Goal: Book appointment/travel/reservation

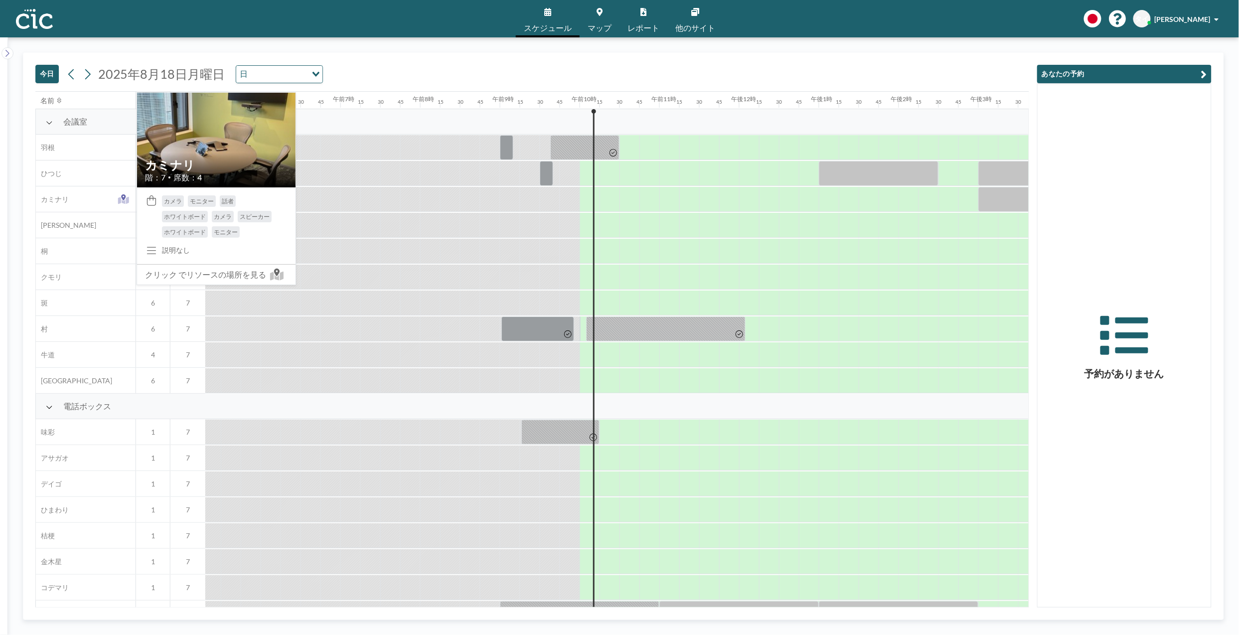
scroll to position [0, 777]
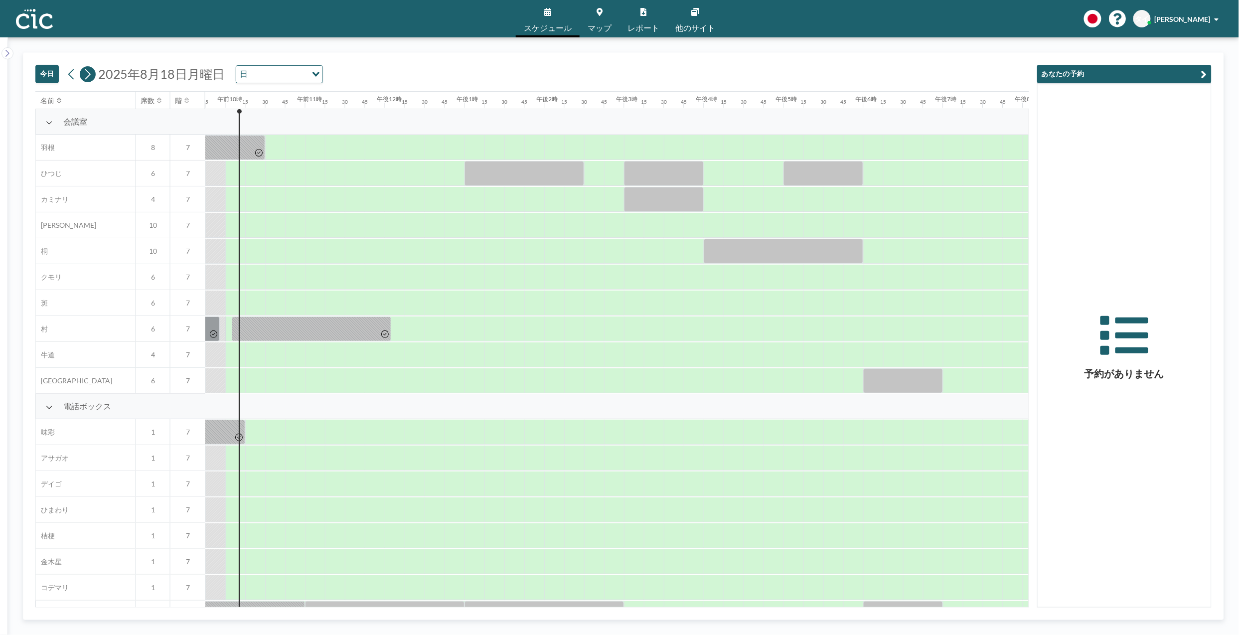
click at [90, 75] on icon at bounding box center [87, 74] width 5 height 10
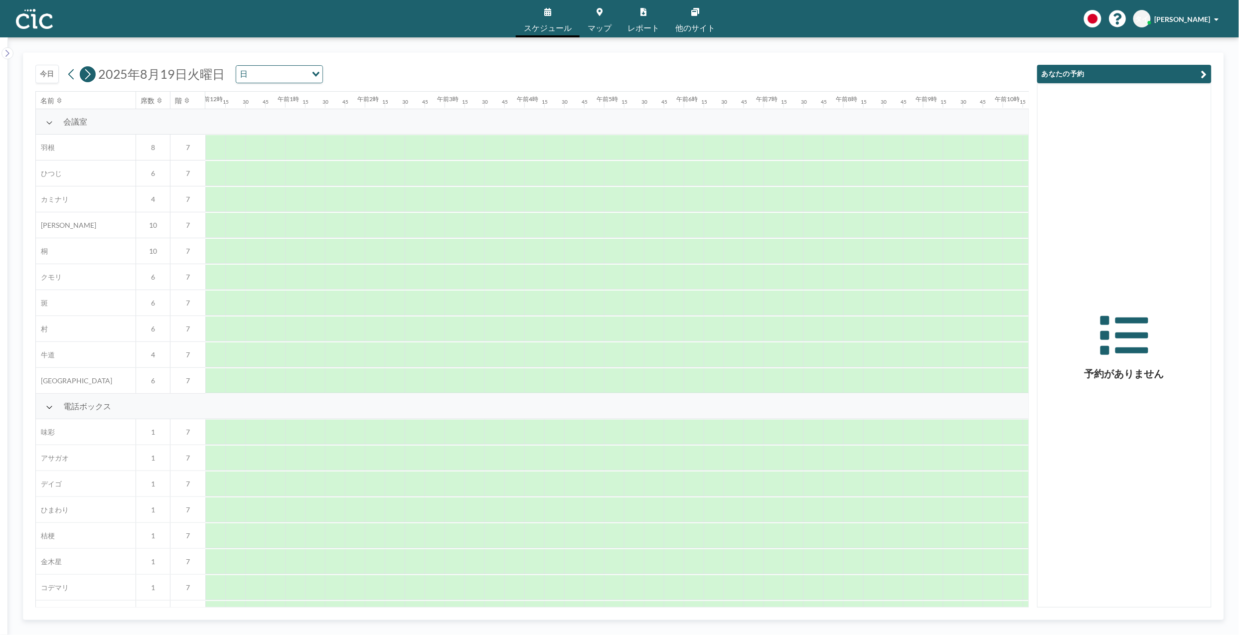
click at [89, 75] on icon at bounding box center [87, 74] width 9 height 15
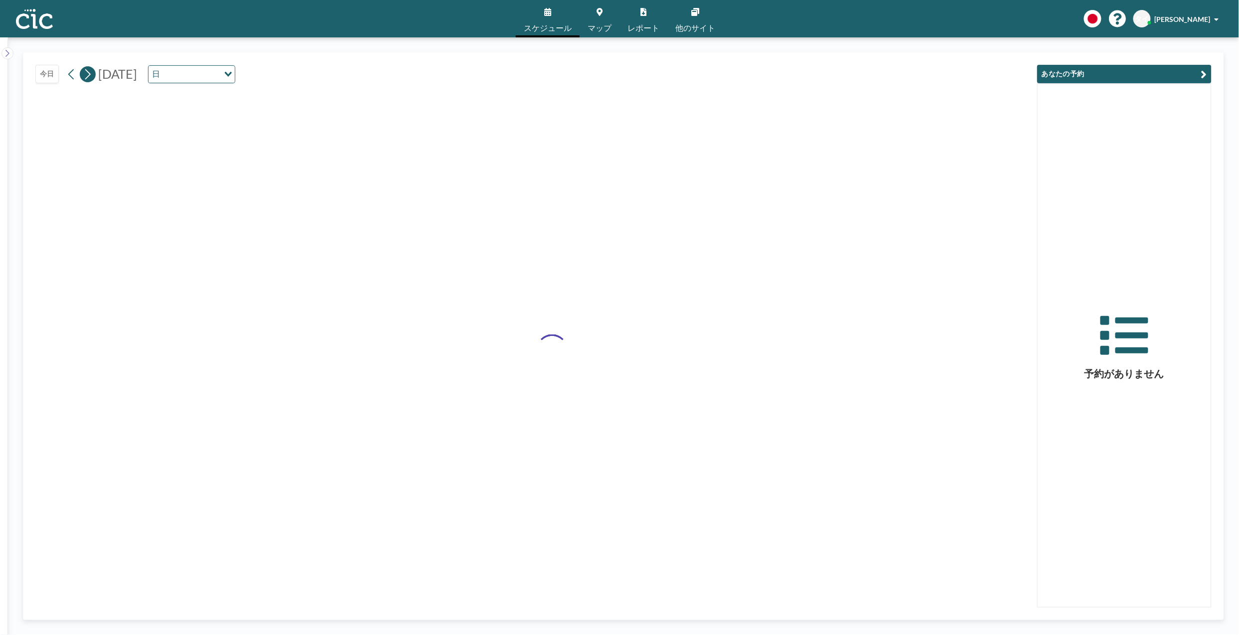
click at [89, 75] on icon at bounding box center [87, 74] width 9 height 15
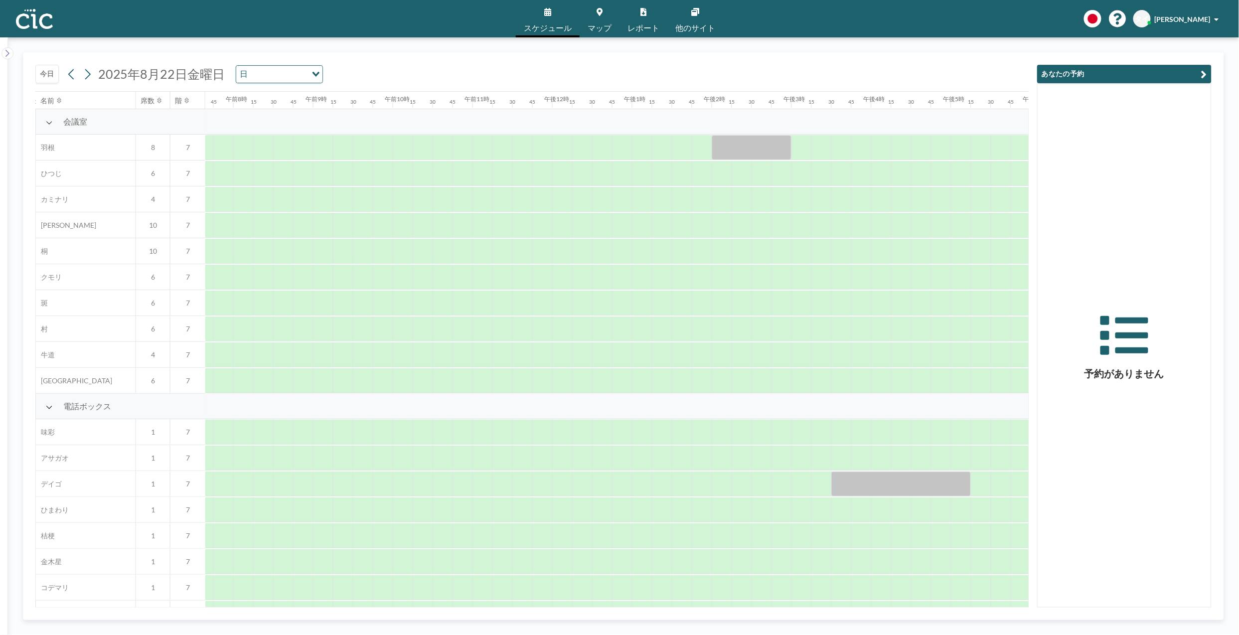
scroll to position [0, 618]
drag, startPoint x: 613, startPoint y: 169, endPoint x: 785, endPoint y: 172, distance: 172.4
click at [785, 172] on div at bounding box center [544, 173] width 1914 height 26
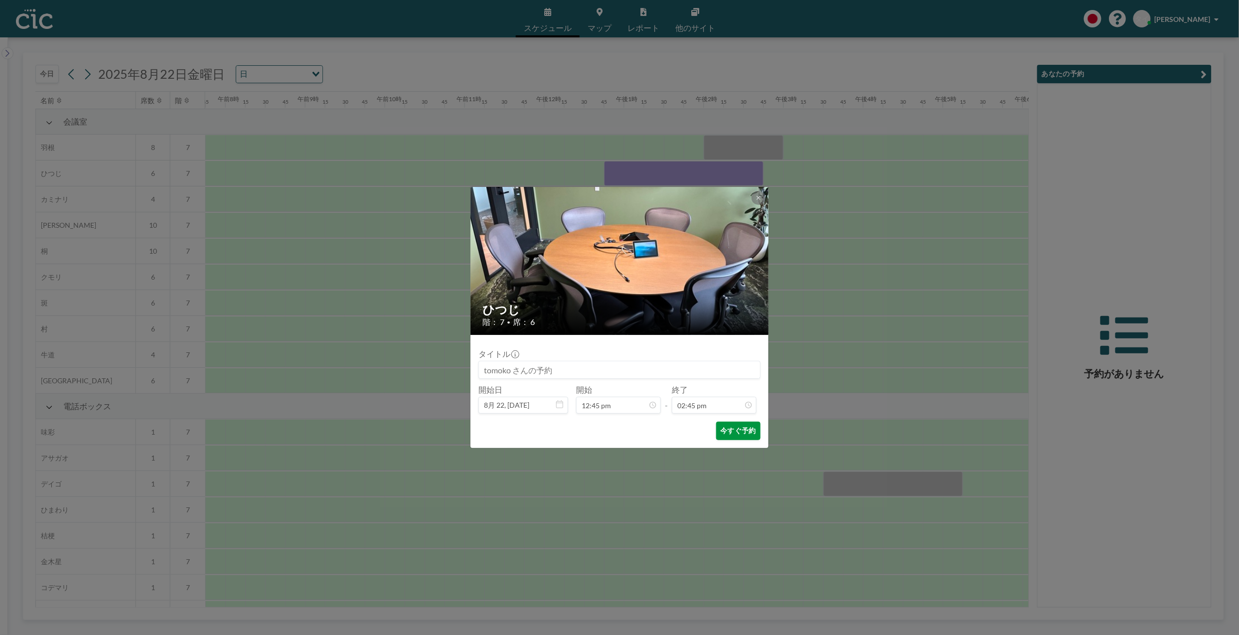
scroll to position [1046, 0]
click at [744, 433] on font "今すぐ予約" at bounding box center [738, 430] width 35 height 9
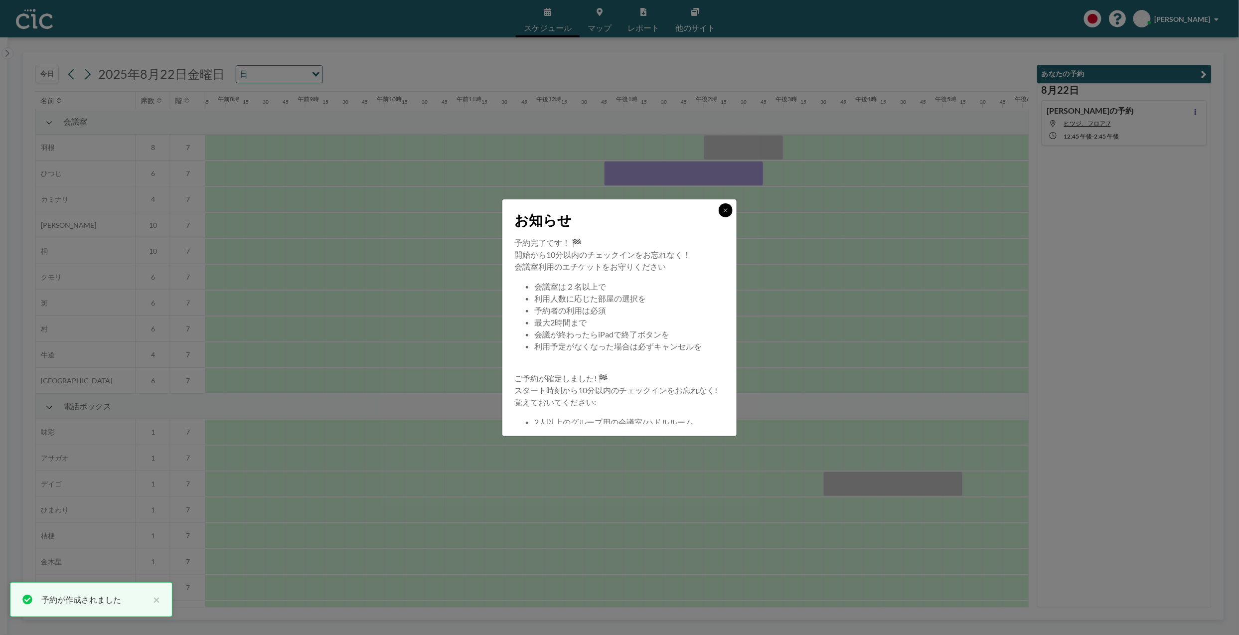
click at [730, 211] on button at bounding box center [726, 210] width 14 height 14
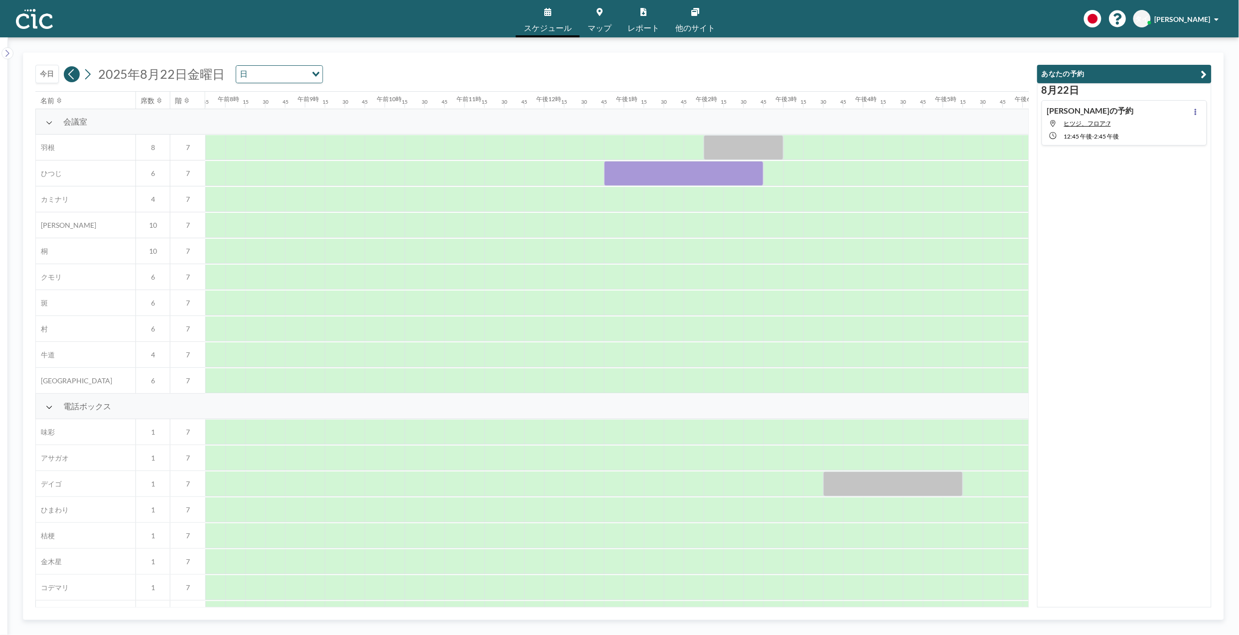
click at [76, 72] on icon at bounding box center [71, 74] width 9 height 15
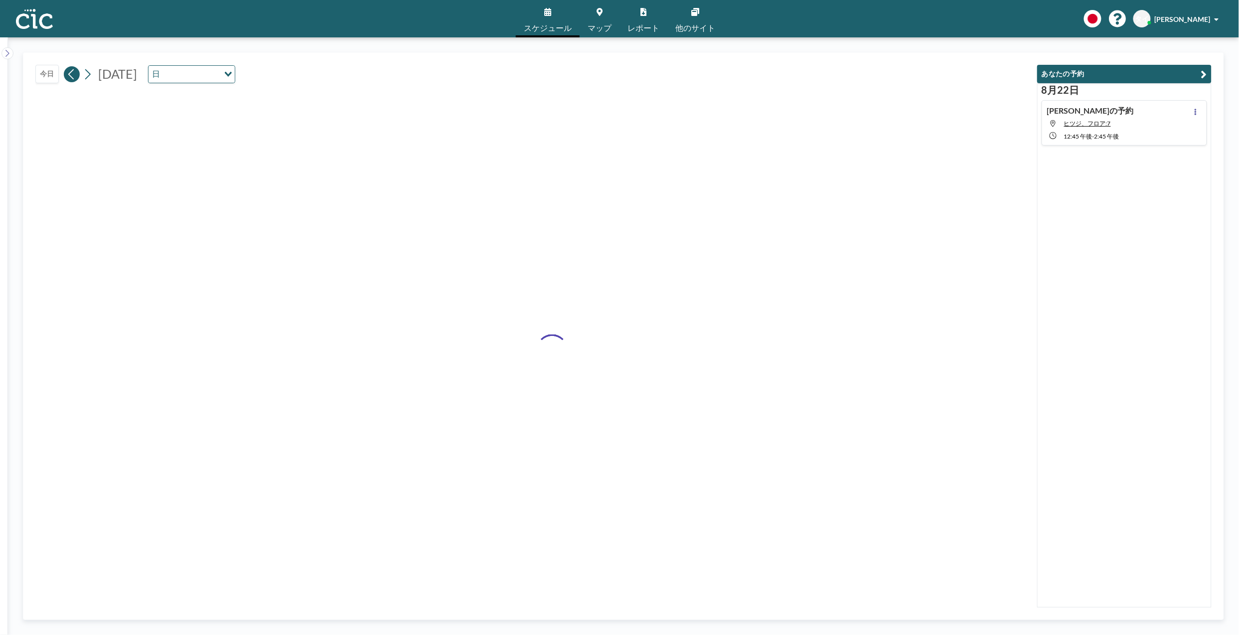
click at [76, 72] on icon at bounding box center [71, 74] width 9 height 15
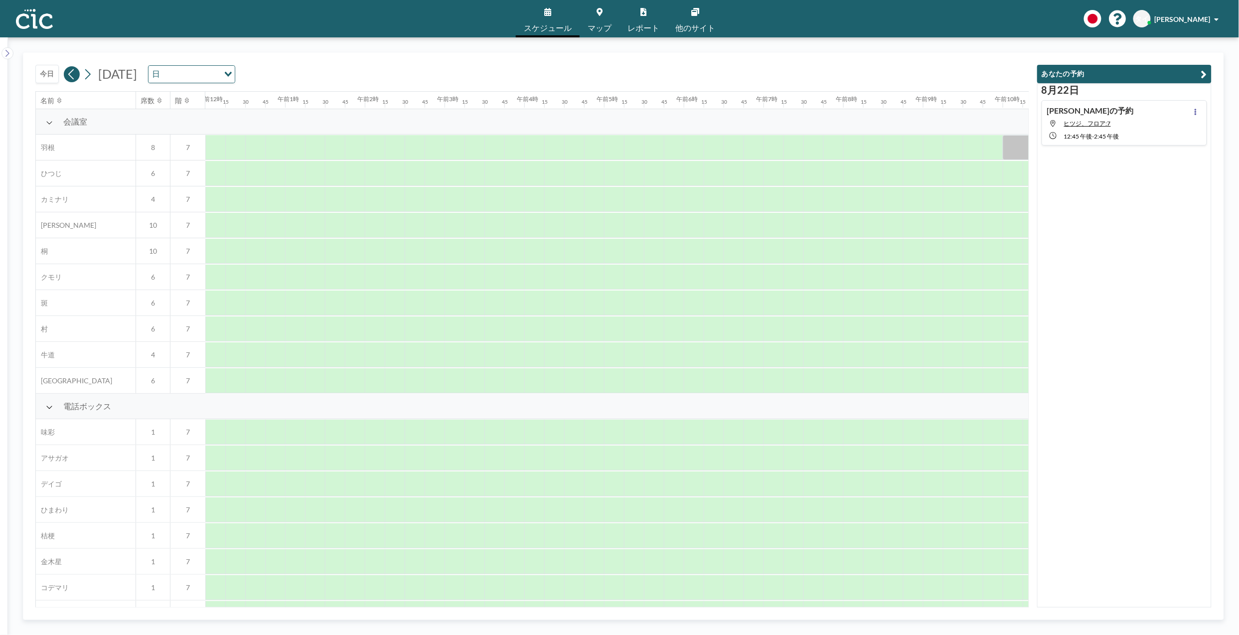
scroll to position [0, 0]
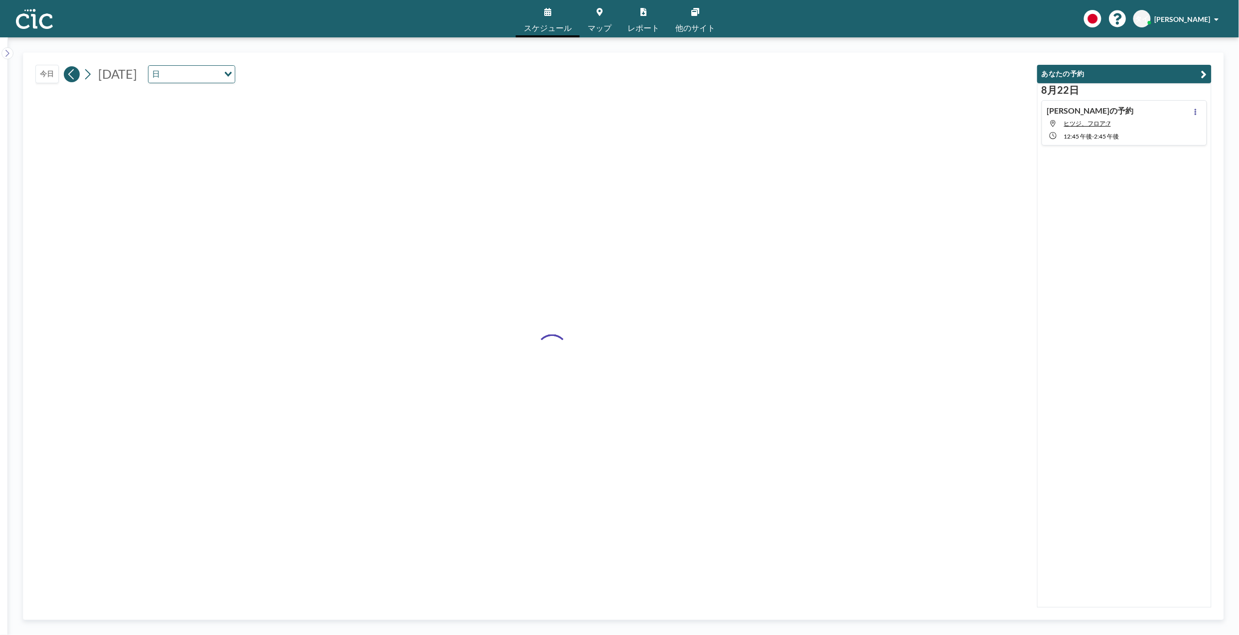
click at [76, 73] on icon at bounding box center [71, 74] width 9 height 15
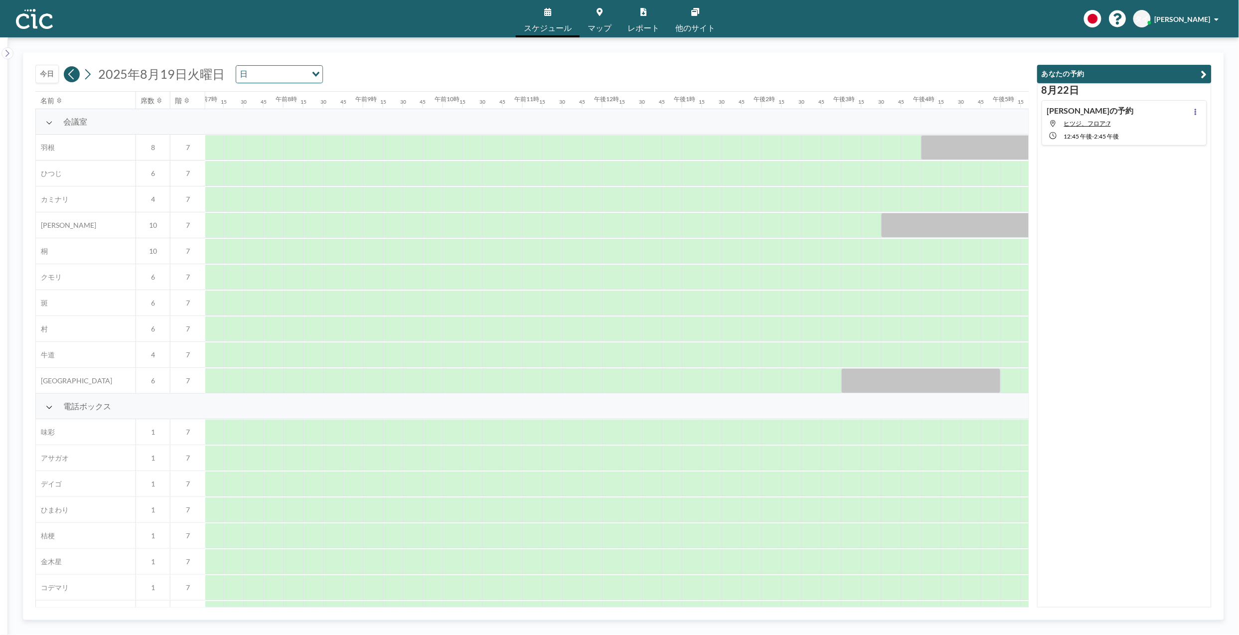
click at [76, 73] on icon at bounding box center [71, 74] width 9 height 15
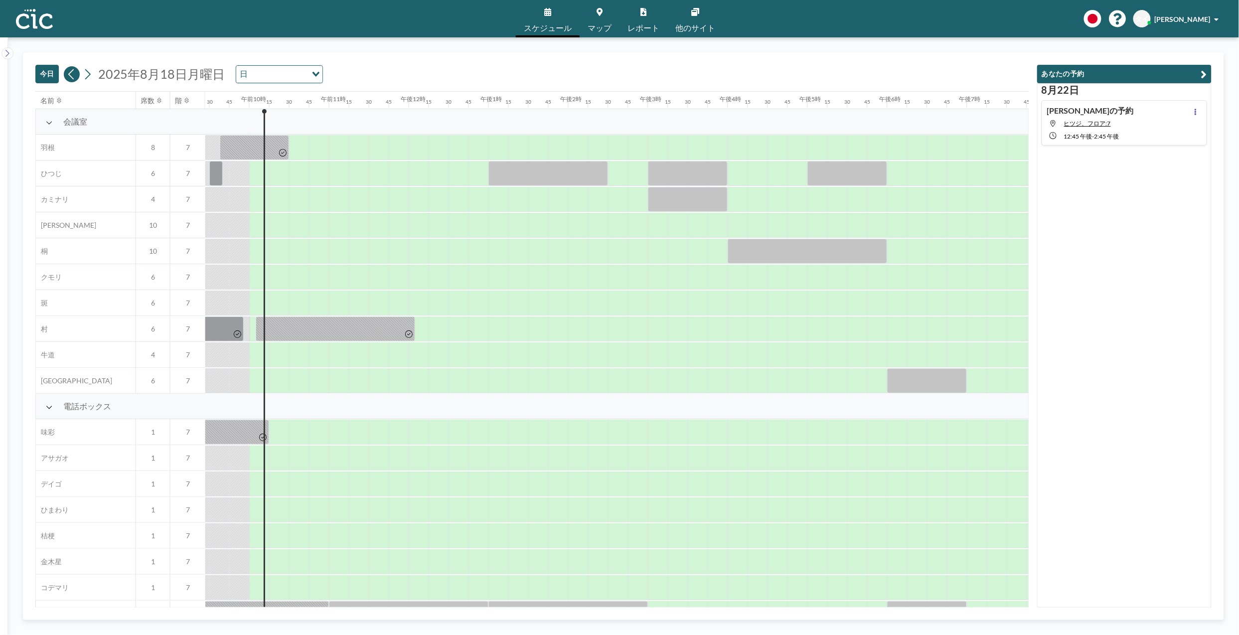
scroll to position [0, 777]
